Goal: Communication & Community: Answer question/provide support

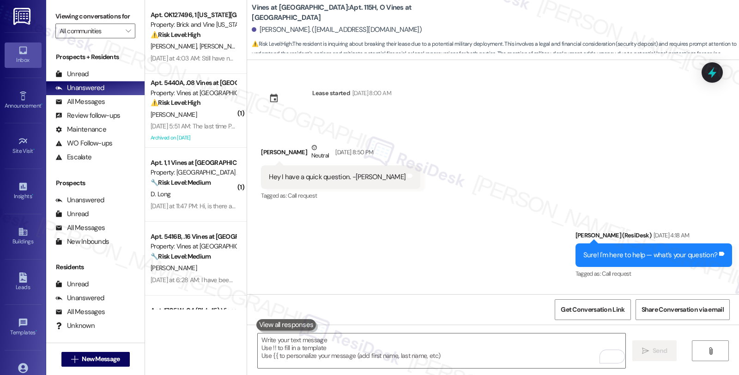
scroll to position [3195, 0]
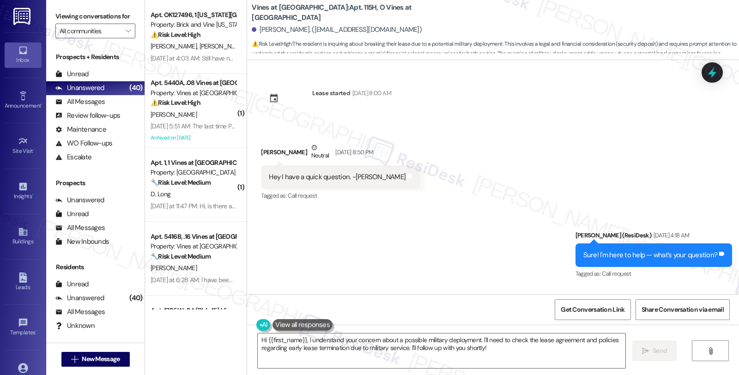
scroll to position [3111, 0]
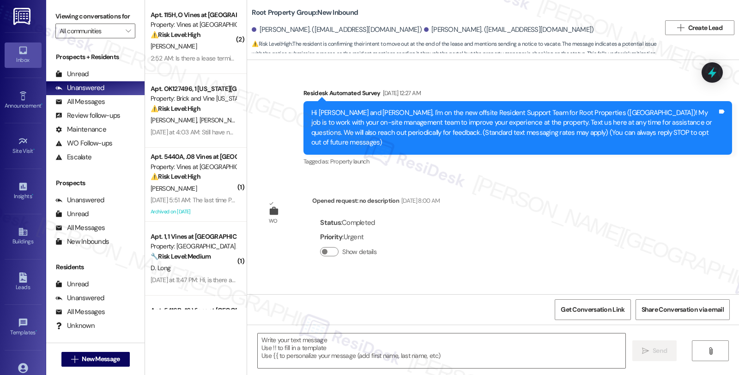
scroll to position [2274, 0]
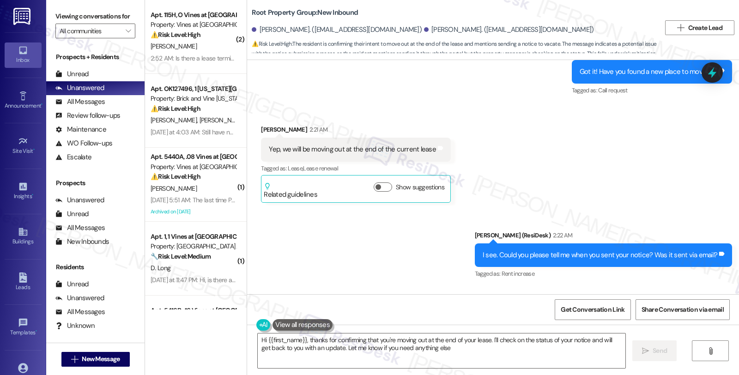
type textarea "Hi {{first_name}}, thanks for confirming that you're moving out at the end of y…"
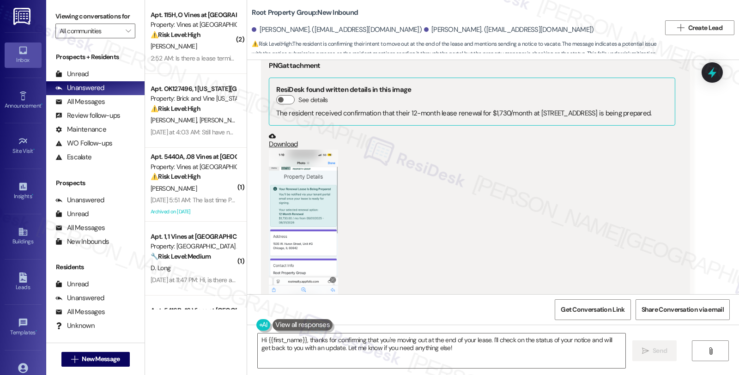
scroll to position [1246, 0]
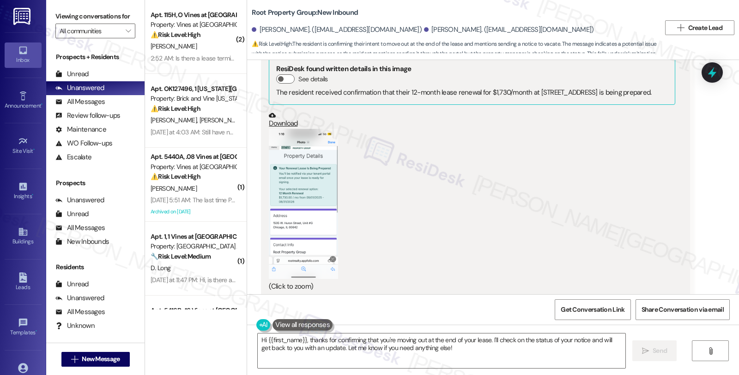
click at [307, 205] on button "Zoom image" at bounding box center [303, 204] width 69 height 150
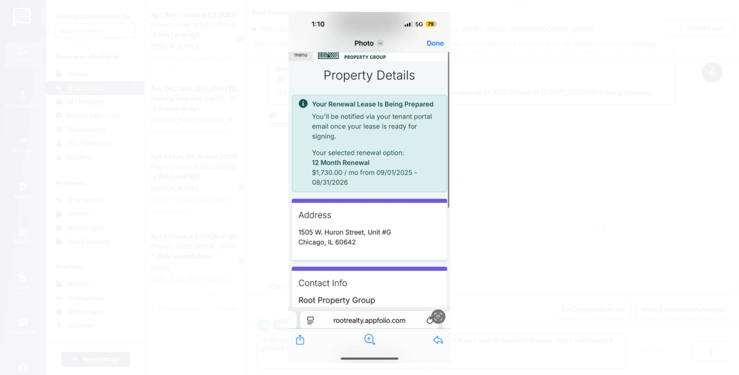
click at [567, 80] on button "Unzoom image" at bounding box center [369, 187] width 739 height 375
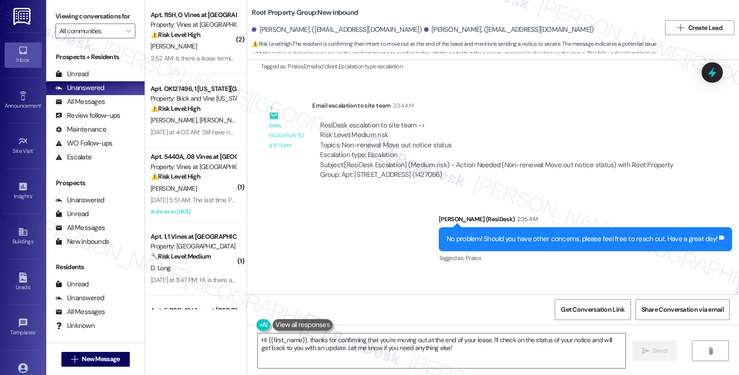
scroll to position [2274, 0]
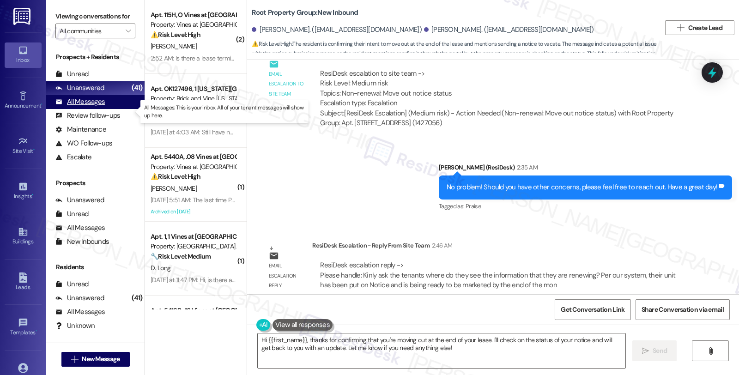
click at [88, 107] on div "All Messages" at bounding box center [79, 102] width 49 height 10
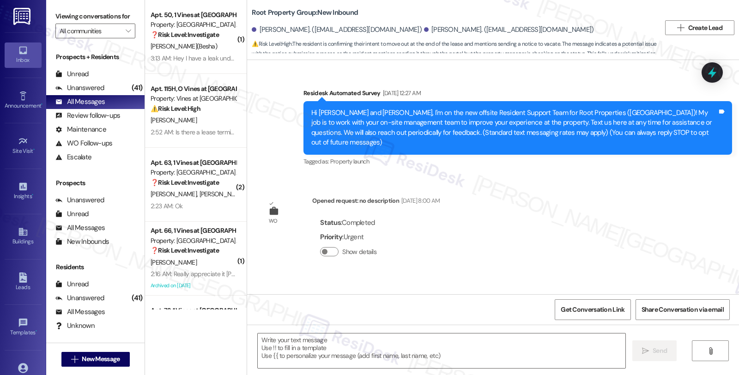
scroll to position [2381, 0]
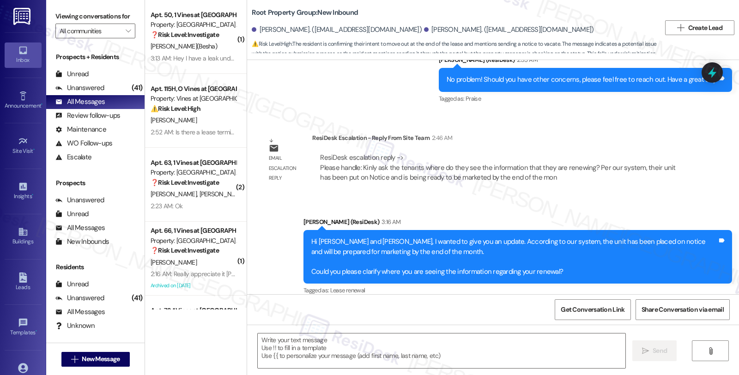
type textarea "Fetching suggested responses. Please feel free to read through the conversation…"
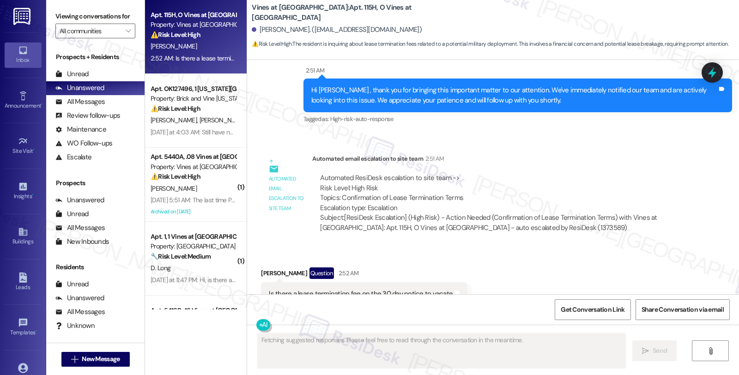
scroll to position [3393, 0]
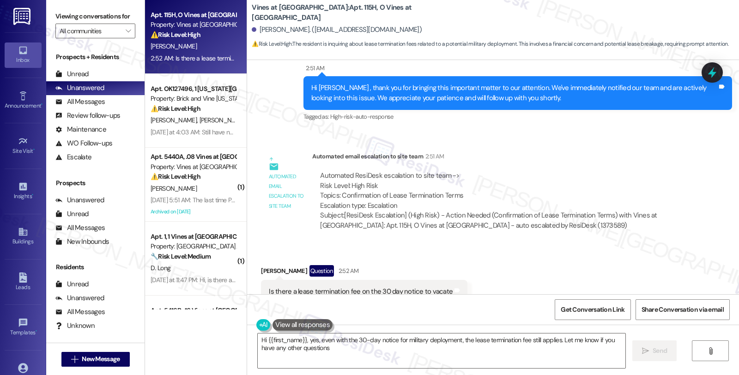
type textarea "Hi {{first_name}}, yes, even with the 30-day notice for military deployment, th…"
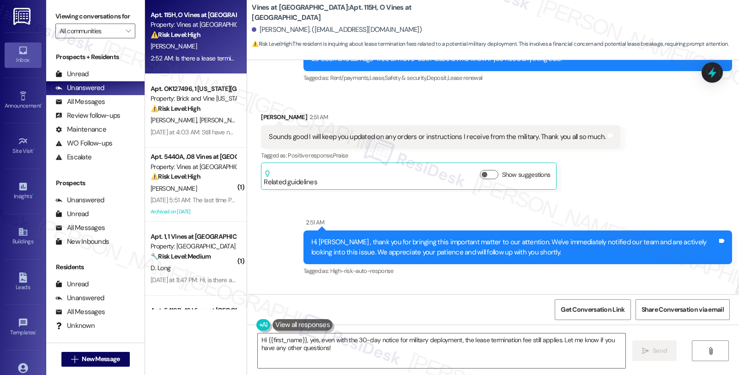
scroll to position [3477, 0]
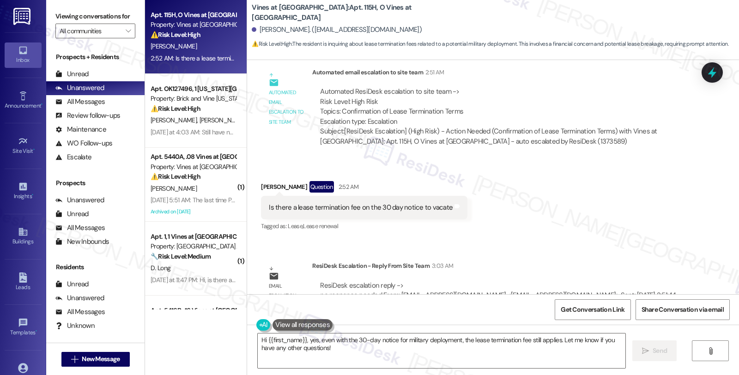
click at [631, 183] on div "Received via SMS [PERSON_NAME] Question 2:52 AM Is there a lease termination fe…" at bounding box center [493, 200] width 492 height 80
drag, startPoint x: 638, startPoint y: 210, endPoint x: 623, endPoint y: 211, distance: 15.3
click at [638, 210] on div "Lease started [DATE] 8:00 AM Received via SMS Juwon Oroyo Neutral [DATE] 8:50 P…" at bounding box center [493, 177] width 492 height 234
drag, startPoint x: 257, startPoint y: 176, endPoint x: 504, endPoint y: 177, distance: 246.8
click at [504, 177] on div "Received via SMS [PERSON_NAME] Question 2:52 AM Is there a lease termination fe…" at bounding box center [493, 200] width 492 height 80
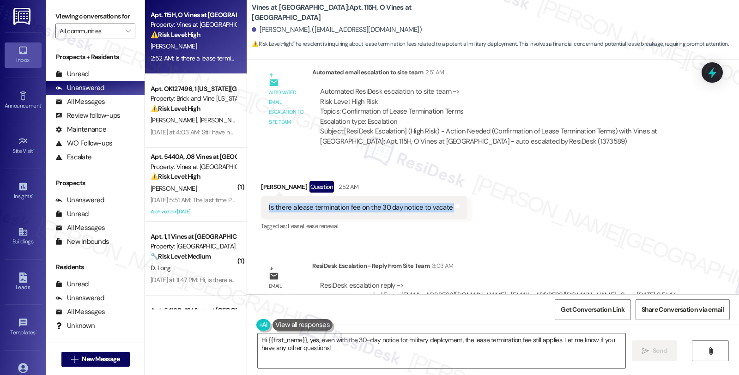
copy div "Is there a lease termination fee on the 30 day notice to vacate Tags and notes"
